Goal: Find specific page/section: Find specific page/section

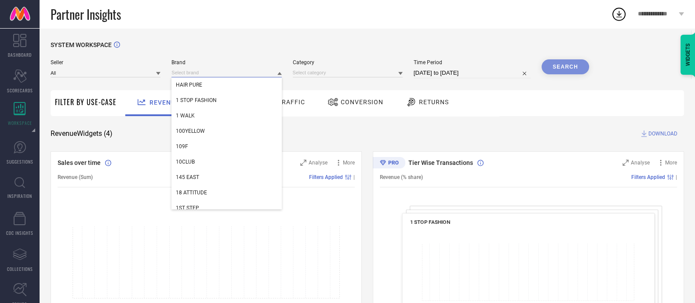
click at [221, 77] on input at bounding box center [227, 72] width 110 height 9
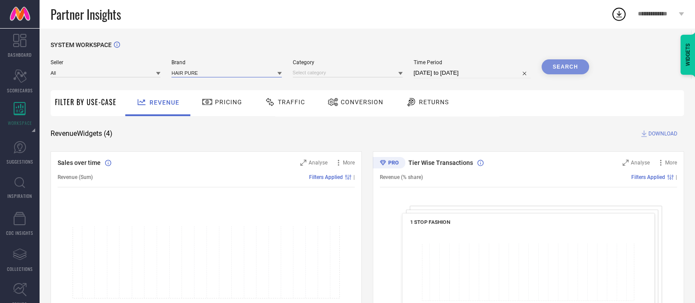
click at [211, 73] on input at bounding box center [227, 72] width 110 height 9
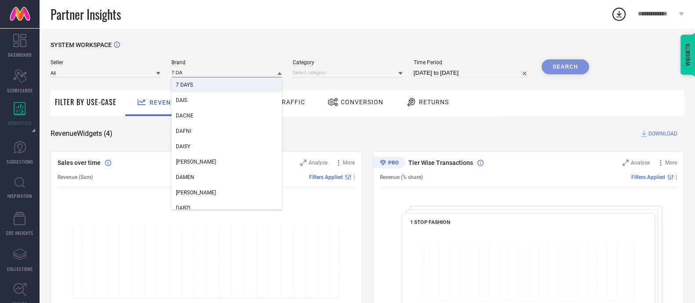
type input "7 DA"
click at [209, 84] on div "7 DAYS" at bounding box center [227, 84] width 110 height 15
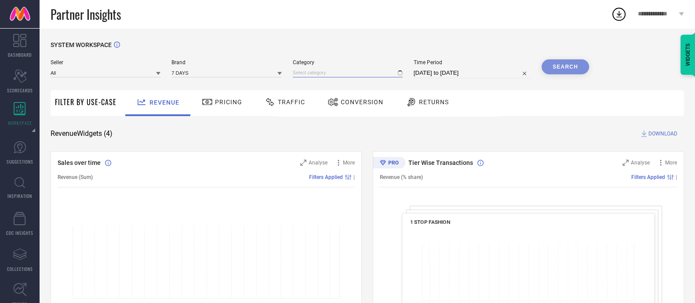
click at [327, 76] on input at bounding box center [348, 72] width 110 height 9
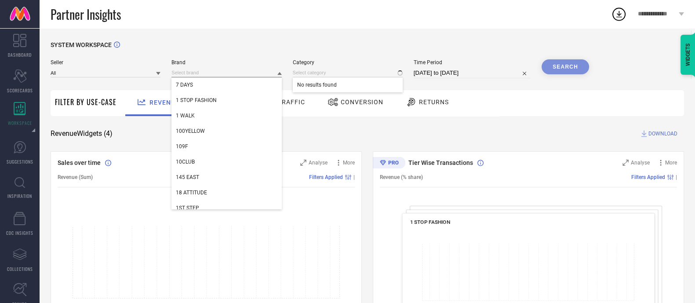
click at [246, 74] on input at bounding box center [227, 72] width 110 height 9
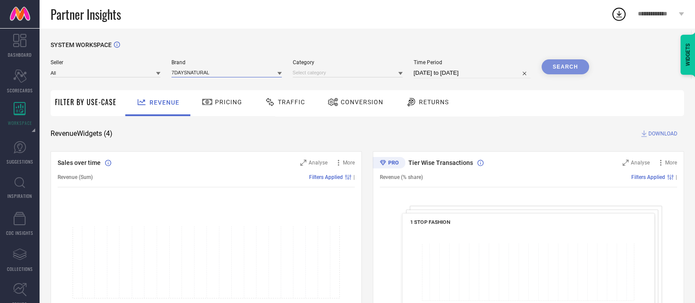
type input "7DAYSNATURALS"
click at [263, 76] on input "7DAYSNATURALS" at bounding box center [227, 72] width 110 height 9
